Goal: Information Seeking & Learning: Find specific fact

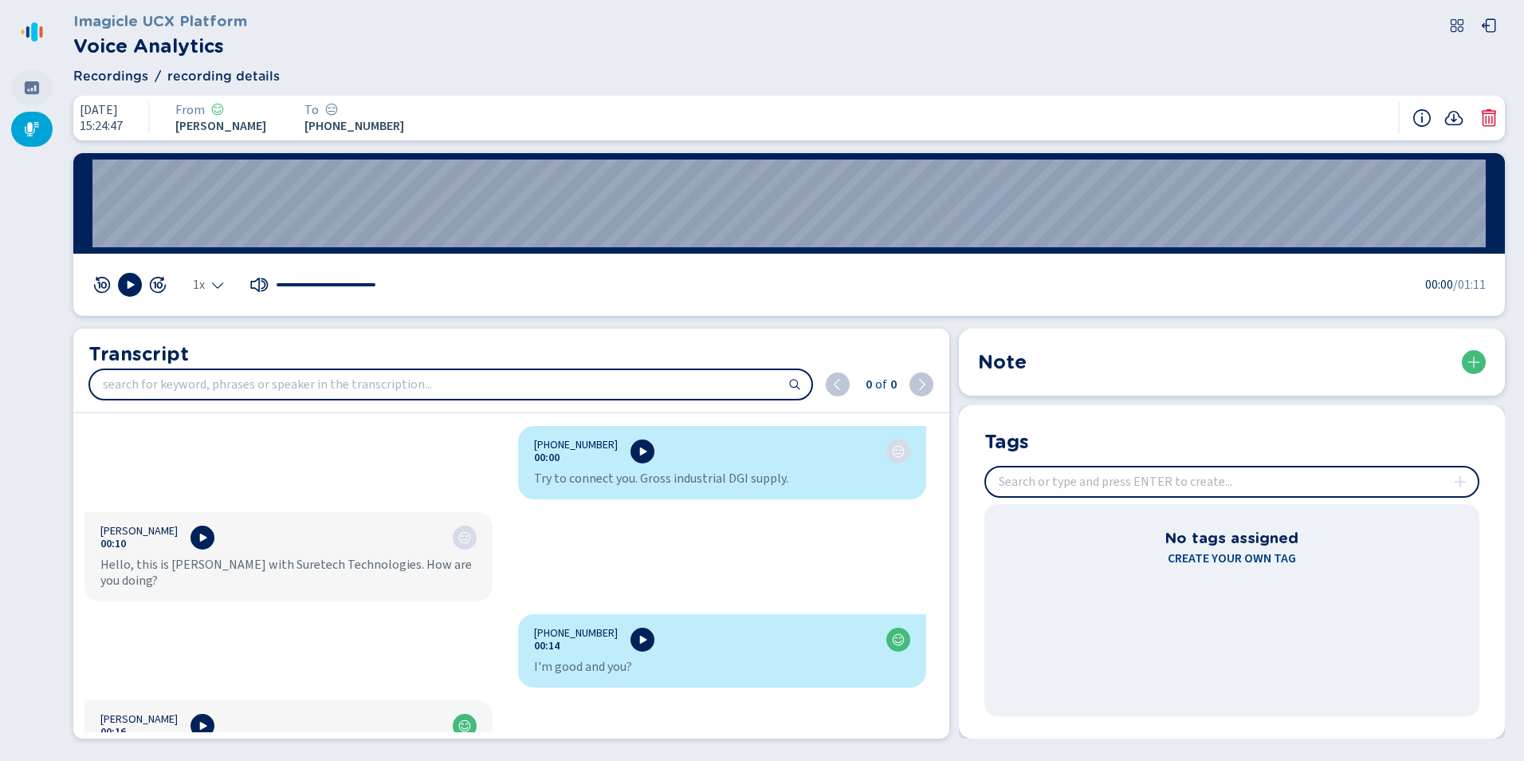
click at [27, 84] on icon at bounding box center [32, 87] width 14 height 13
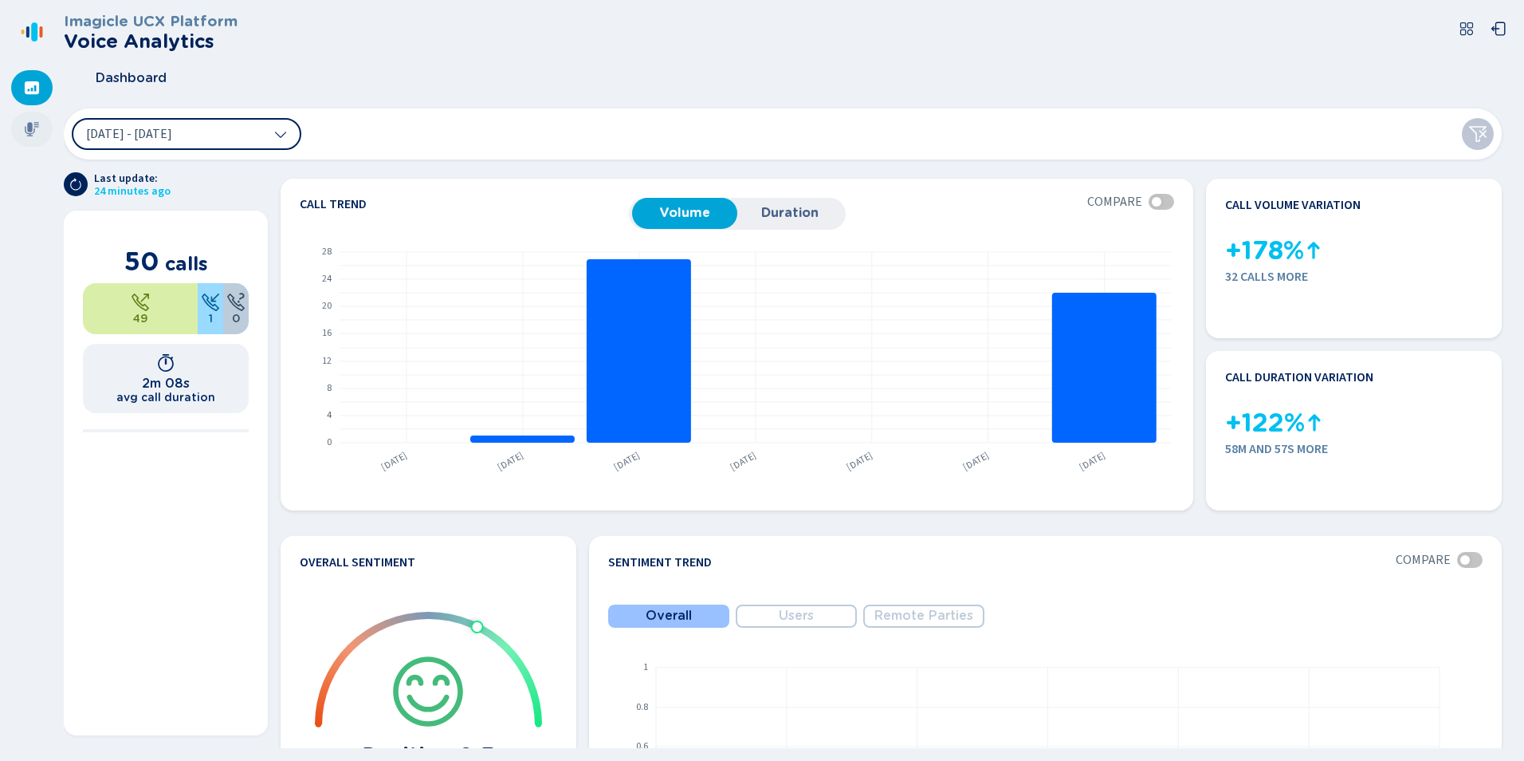
click at [46, 140] on div at bounding box center [31, 129] width 41 height 35
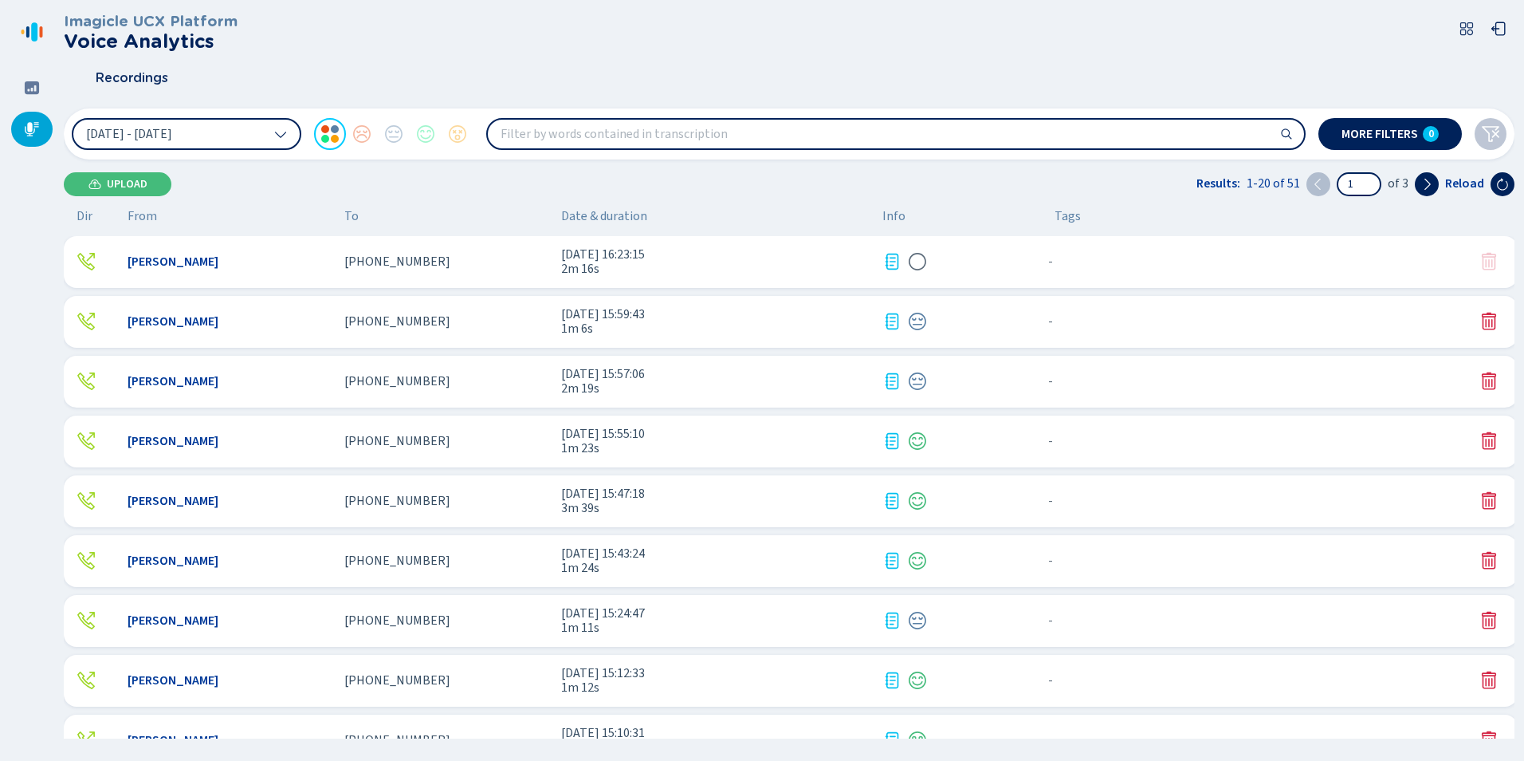
click at [369, 260] on span "[PHONE_NUMBER]" at bounding box center [397, 261] width 106 height 14
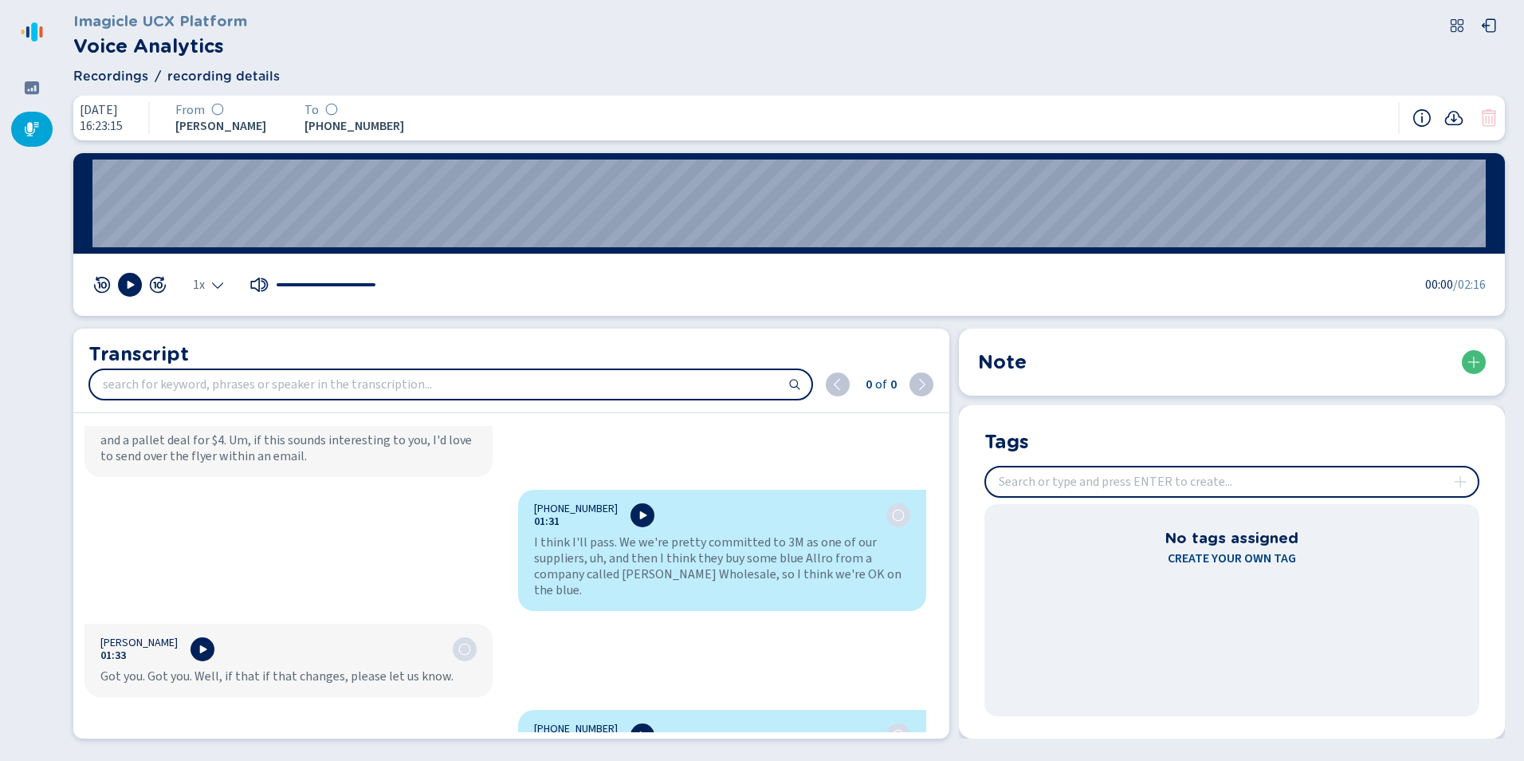
scroll to position [1834, 0]
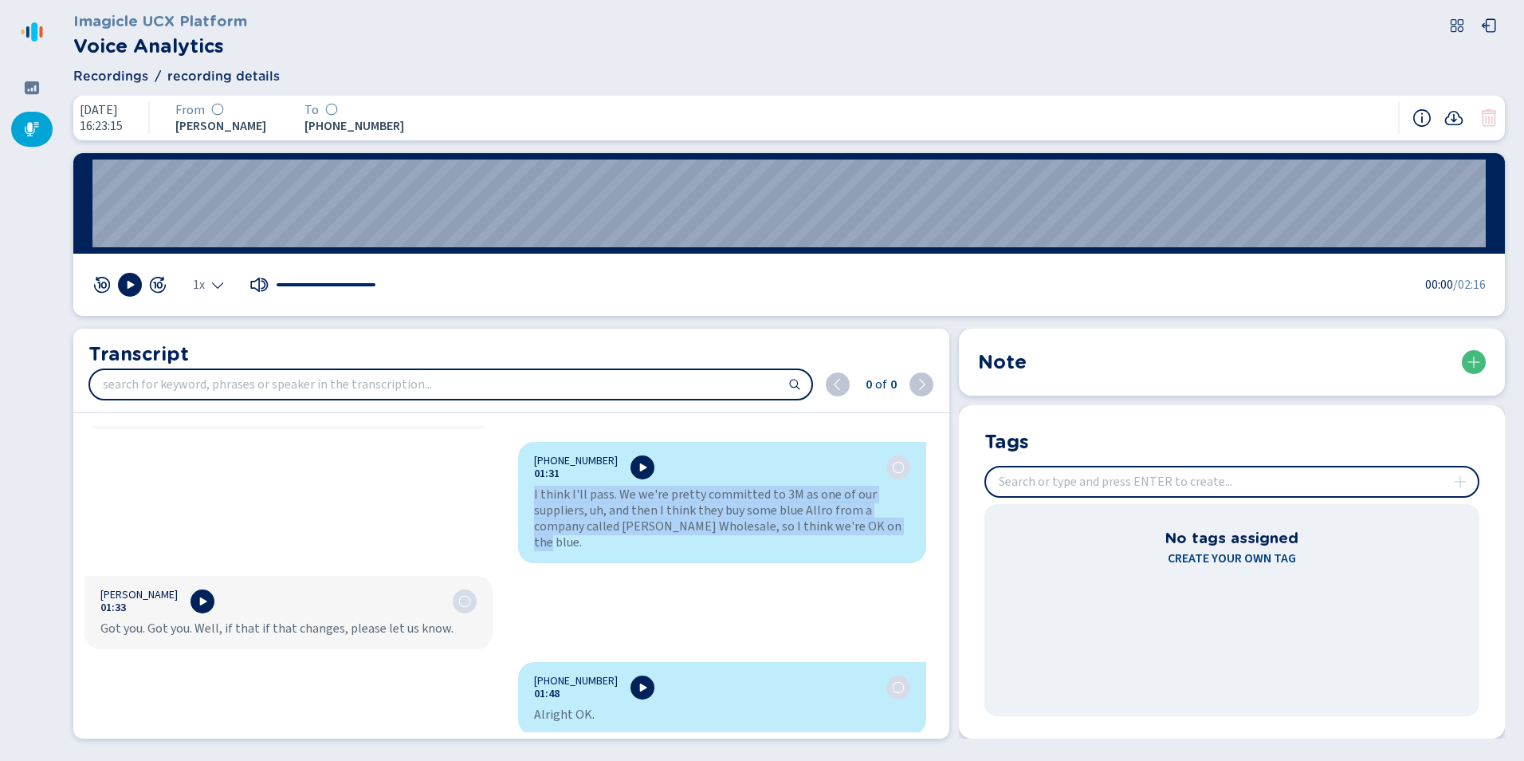
drag, startPoint x: 525, startPoint y: 478, endPoint x: 903, endPoint y: 515, distance: 379.6
click at [903, 515] on div "[PHONE_NUMBER]:31 I think I'll pass. We we're pretty committed to 3M as one of …" at bounding box center [722, 502] width 408 height 121
copy div "I think I'll pass. We we're pretty committed to 3M as one of our suppliers, uh,…"
